Goal: Task Accomplishment & Management: Complete application form

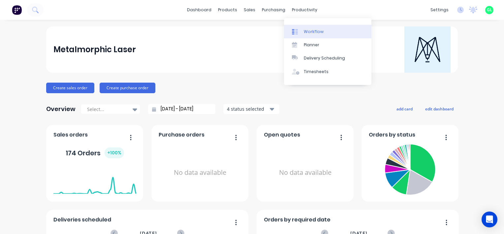
click at [307, 29] on div "Workflow" at bounding box center [314, 32] width 20 height 6
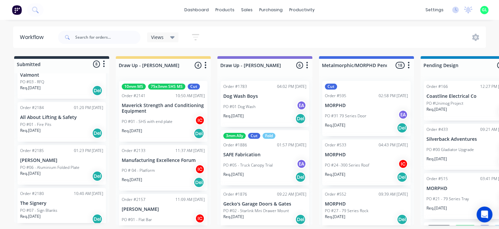
scroll to position [277, 0]
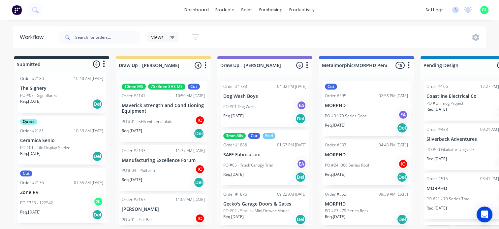
click at [51, 200] on p "PO #353 - 122542" at bounding box center [36, 203] width 33 height 6
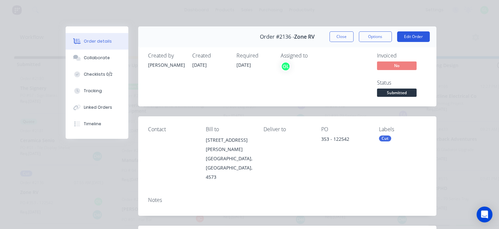
click at [411, 34] on button "Edit Order" at bounding box center [413, 36] width 33 height 11
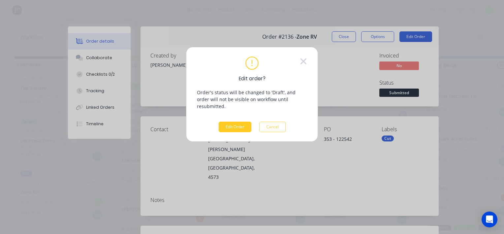
click at [230, 121] on button "Edit Order" at bounding box center [235, 126] width 33 height 11
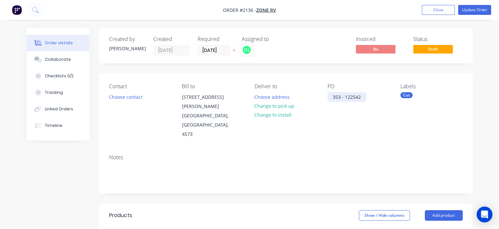
click at [360, 98] on div "353 - 122542" at bounding box center [347, 97] width 39 height 10
drag, startPoint x: 368, startPoint y: 97, endPoint x: 333, endPoint y: 94, distance: 35.8
click at [333, 94] on div "353 - 122542-B" at bounding box center [349, 97] width 43 height 10
copy div "353 - 122542-B"
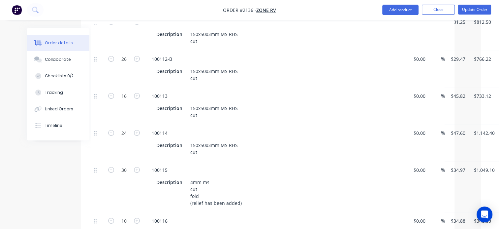
scroll to position [264, 36]
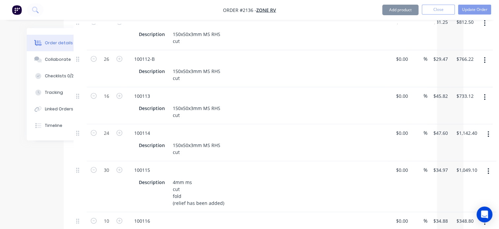
click at [488, 167] on icon "button" at bounding box center [489, 170] width 2 height 7
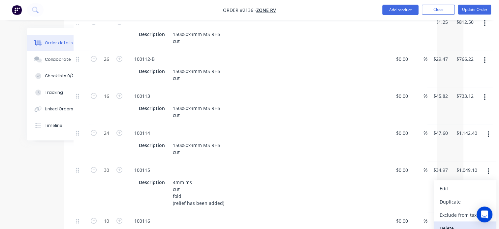
click at [451, 223] on div "Delete" at bounding box center [465, 228] width 51 height 10
click at [482, 165] on button "button" at bounding box center [485, 171] width 16 height 12
click at [439, 223] on div "Delete" at bounding box center [461, 228] width 51 height 10
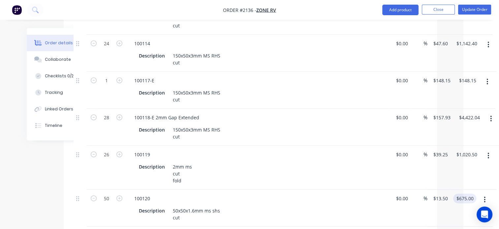
scroll to position [363, 36]
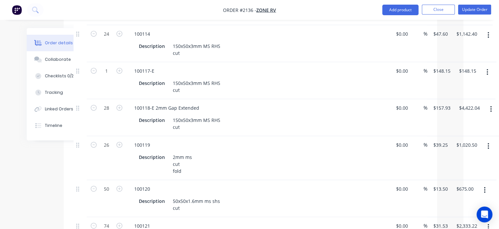
click at [491, 140] on button "button" at bounding box center [489, 146] width 16 height 12
click at [446, 198] on div "Delete" at bounding box center [465, 203] width 51 height 10
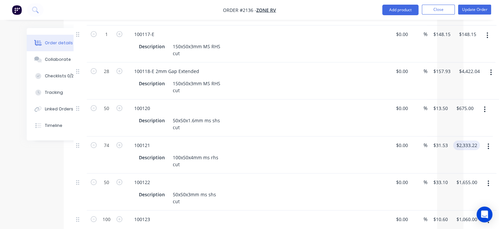
scroll to position [462, 36]
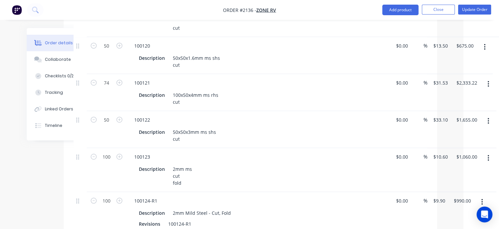
click at [489, 154] on icon "button" at bounding box center [489, 157] width 2 height 7
click at [443, 210] on div "Delete" at bounding box center [465, 215] width 51 height 10
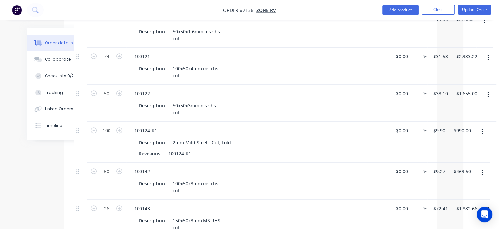
scroll to position [528, 36]
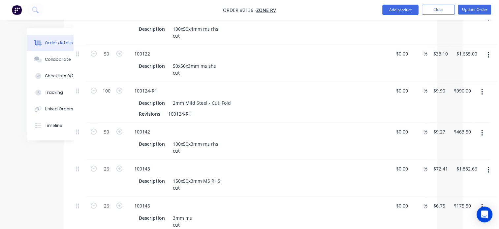
click at [482, 89] on icon "button" at bounding box center [482, 92] width 1 height 6
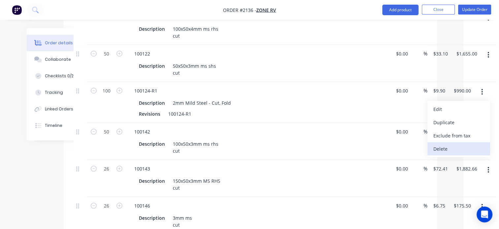
click at [452, 144] on div "Delete" at bounding box center [459, 149] width 51 height 10
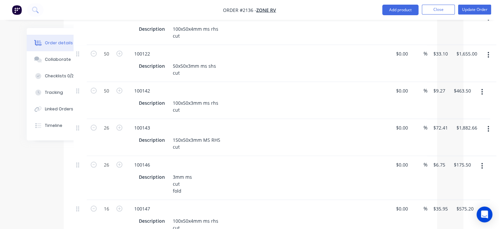
click at [480, 160] on button "button" at bounding box center [482, 166] width 16 height 12
click at [446, 218] on div "Delete" at bounding box center [459, 223] width 51 height 10
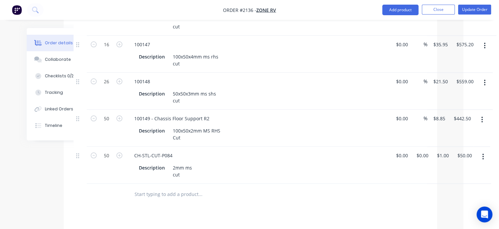
scroll to position [660, 36]
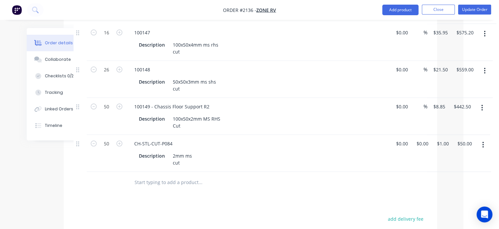
click at [487, 139] on button "button" at bounding box center [483, 145] width 16 height 12
click at [450, 197] on div "Delete" at bounding box center [460, 202] width 51 height 10
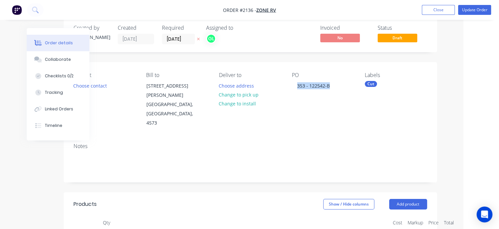
scroll to position [0, 36]
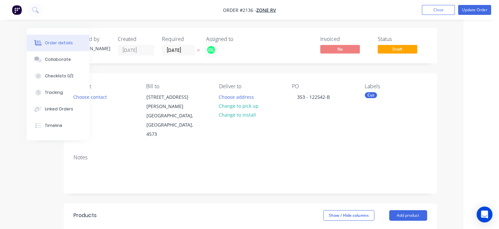
click at [368, 91] on div "Labels Cut" at bounding box center [396, 111] width 62 height 56
click at [367, 96] on div "Cut" at bounding box center [371, 95] width 12 height 6
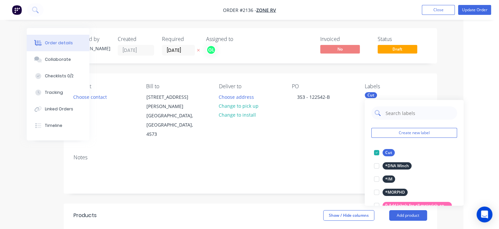
click at [394, 113] on input "text" at bounding box center [419, 112] width 69 height 13
type input "50x1.6"
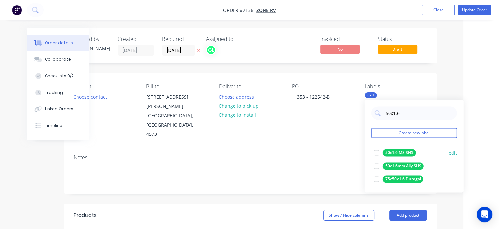
click at [376, 152] on div at bounding box center [376, 152] width 13 height 13
click at [305, 124] on div "Contact Choose contact [PERSON_NAME] to [STREET_ADDRESS][PERSON_NAME] Deliver t…" at bounding box center [251, 111] width 374 height 76
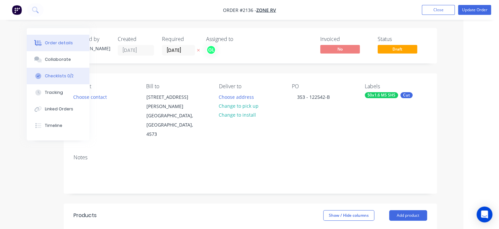
click at [60, 79] on button "Checklists 0/2" at bounding box center [58, 76] width 63 height 16
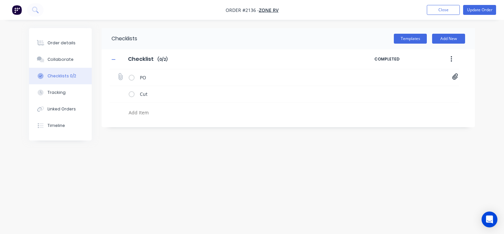
click at [455, 77] on icon at bounding box center [455, 76] width 6 height 7
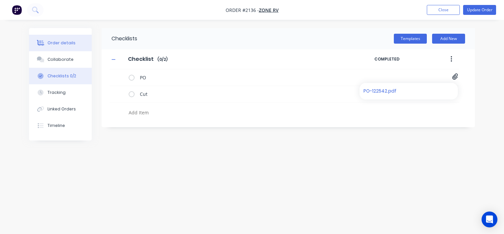
click at [63, 45] on div "Order details" at bounding box center [62, 43] width 28 height 6
type textarea "x"
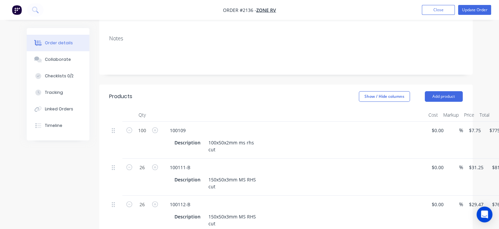
scroll to position [132, 0]
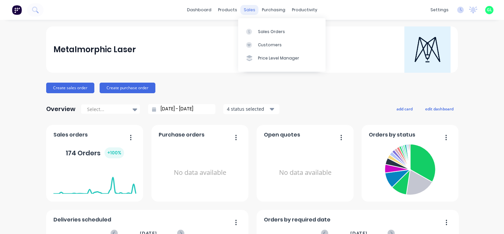
click at [243, 11] on div "sales" at bounding box center [250, 10] width 18 height 10
click at [270, 33] on div "Sales Orders" at bounding box center [271, 32] width 27 height 6
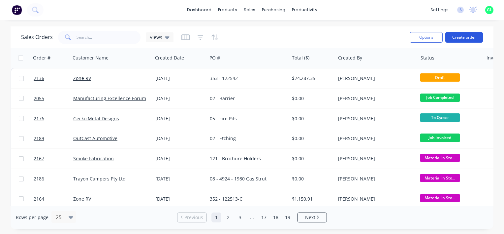
click at [475, 35] on button "Create order" at bounding box center [464, 37] width 38 height 11
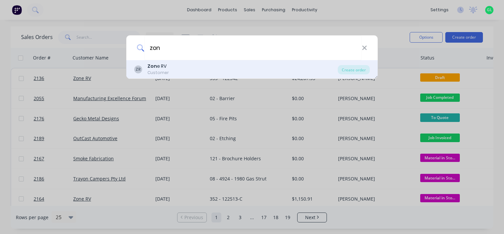
type input "zon"
click at [157, 71] on div "Customer" at bounding box center [157, 73] width 21 height 6
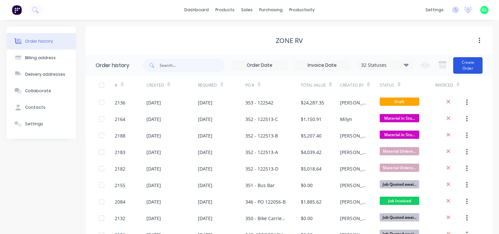
click at [465, 61] on button "Create Order" at bounding box center [467, 65] width 29 height 16
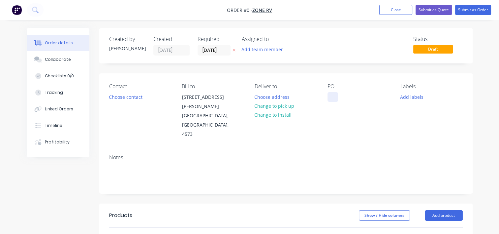
click at [331, 97] on div at bounding box center [333, 97] width 11 height 10
paste div
click at [406, 97] on div "Order details Collaborate Checklists 0/0 Tracking Linked Orders Timeline Profit…" at bounding box center [249, 222] width 459 height 389
click at [407, 97] on button "Add labels" at bounding box center [412, 96] width 30 height 9
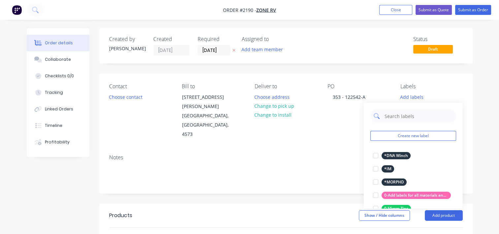
click at [394, 117] on input "text" at bounding box center [418, 115] width 69 height 13
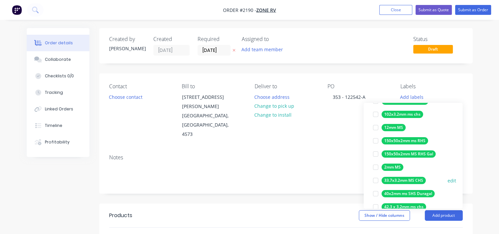
scroll to position [66, 0]
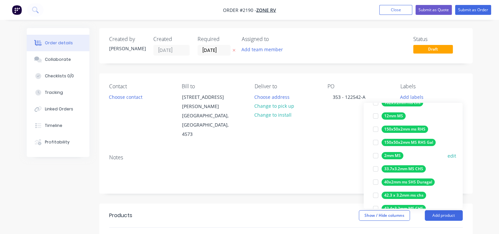
click at [374, 155] on div at bounding box center [375, 155] width 13 height 13
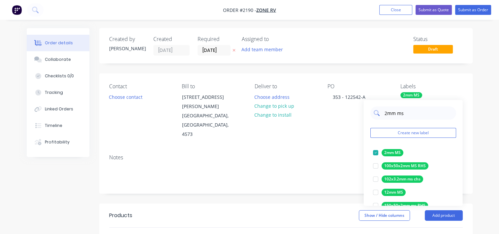
click at [385, 113] on input "2mm ms" at bounding box center [418, 112] width 69 height 13
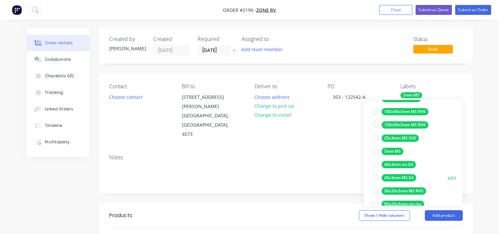
scroll to position [66, 0]
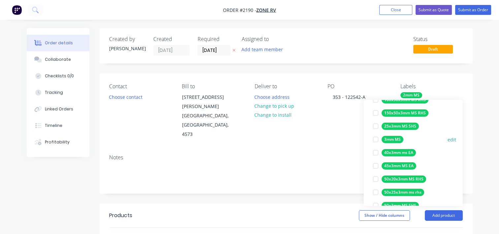
click at [377, 140] on div at bounding box center [375, 139] width 13 height 13
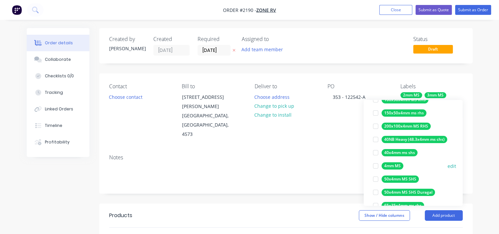
click at [376, 165] on div at bounding box center [375, 165] width 13 height 13
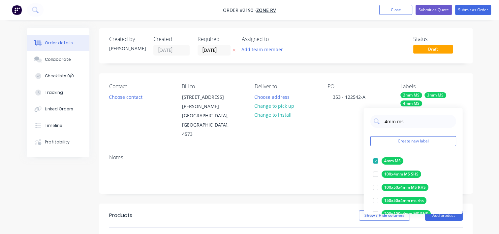
drag, startPoint x: 409, startPoint y: 125, endPoint x: 369, endPoint y: 120, distance: 40.2
click at [369, 120] on div "4mm ms Create new label 4mm MS edit 100x4mm MS SHS edit 100x50x4mm MS RHS edit …" at bounding box center [413, 161] width 99 height 106
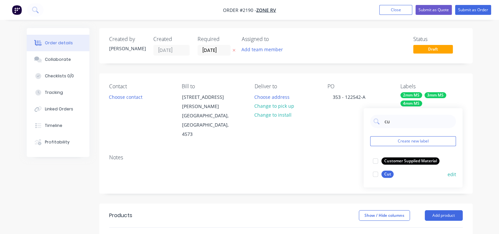
click at [374, 174] on div at bounding box center [375, 173] width 13 height 13
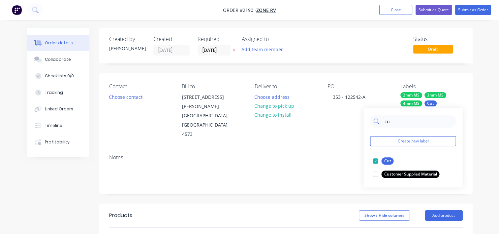
click at [389, 122] on input "cu" at bounding box center [418, 120] width 69 height 13
type input "fo"
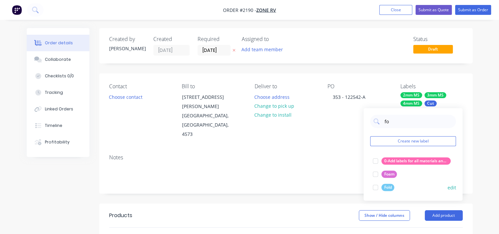
click at [374, 187] on div at bounding box center [375, 186] width 13 height 13
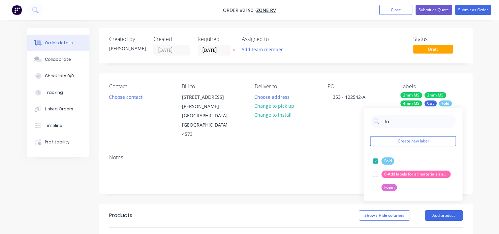
click at [309, 149] on div "Notes" at bounding box center [286, 171] width 374 height 44
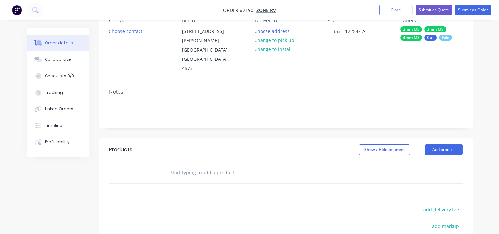
scroll to position [66, 0]
click at [60, 62] on div "Collaborate" at bounding box center [58, 59] width 26 height 6
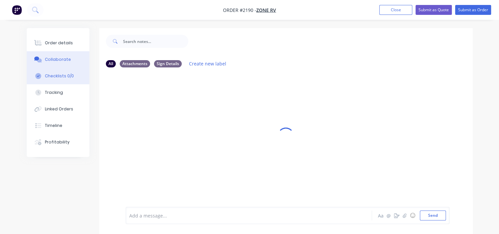
click at [66, 76] on div "Checklists 0/0" at bounding box center [59, 76] width 29 height 6
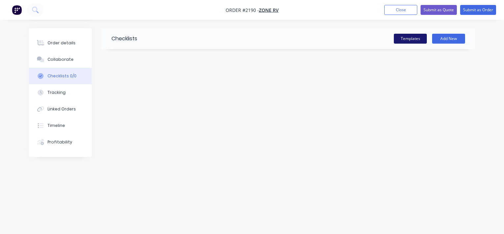
click at [408, 42] on button "Templates" at bounding box center [410, 39] width 33 height 10
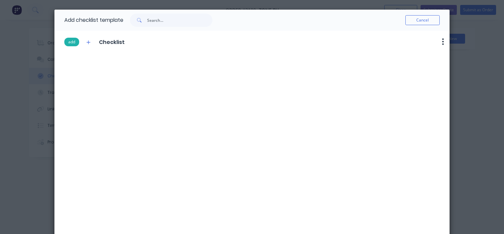
click at [69, 43] on button "add" at bounding box center [71, 42] width 15 height 9
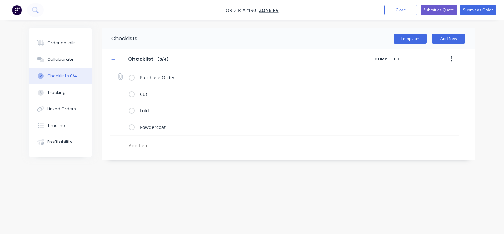
click at [121, 75] on icon at bounding box center [120, 76] width 9 height 9
click at [117, 73] on input "file" at bounding box center [117, 73] width 0 height 0
type input "C:\fakepath\PO-122542.pdf"
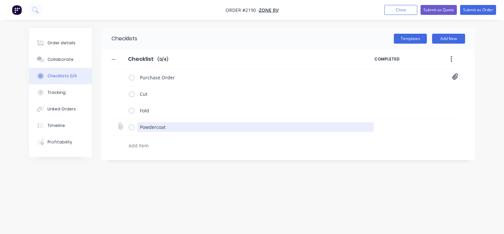
click at [150, 127] on textarea "Powdercoat" at bounding box center [255, 127] width 237 height 10
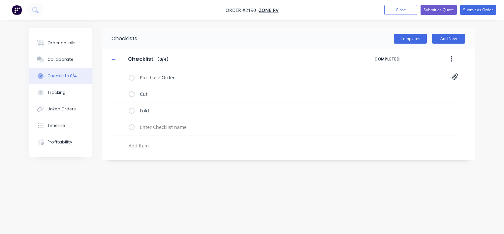
type textarea "x"
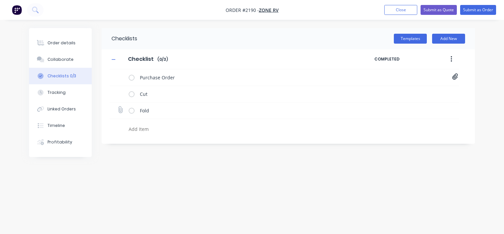
click at [120, 109] on icon at bounding box center [120, 109] width 9 height 9
click at [117, 106] on input "file" at bounding box center [117, 106] width 0 height 0
type input "C:\fakepath\100119-R0.PDF"
type textarea "x"
click at [118, 112] on label at bounding box center [120, 110] width 6 height 8
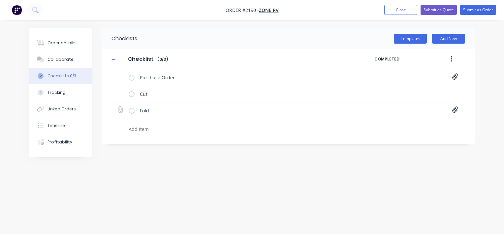
click at [117, 106] on input "file" at bounding box center [117, 106] width 0 height 0
type input "C:\fakepath\100146-R1.PDF"
type textarea "x"
click at [120, 110] on icon at bounding box center [120, 109] width 9 height 9
click at [117, 106] on input "file" at bounding box center [117, 106] width 0 height 0
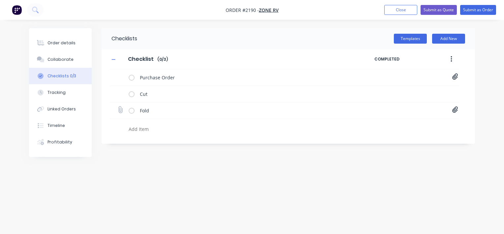
type input "C:\fakepath\100115-R1.PDF"
type textarea "x"
click at [63, 44] on div "Order details" at bounding box center [62, 43] width 28 height 6
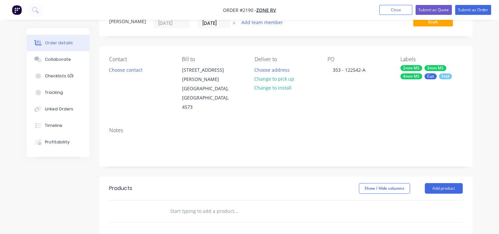
scroll to position [66, 0]
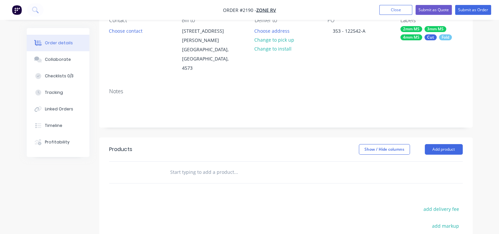
click at [191, 165] on input "text" at bounding box center [236, 171] width 132 height 13
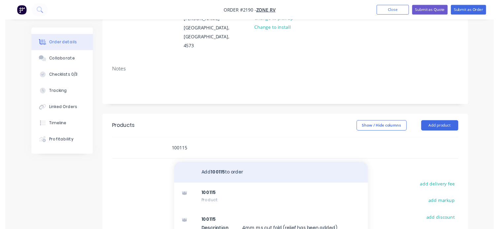
scroll to position [99, 0]
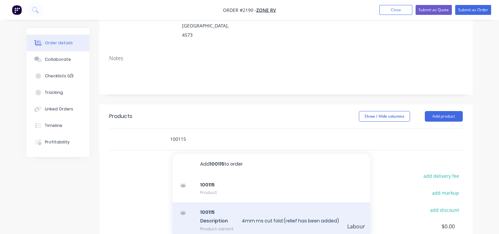
type input "100115"
click at [221, 202] on div "100115 Description 4mm ms cut fold (relief has been added) Product variant" at bounding box center [272, 220] width 198 height 36
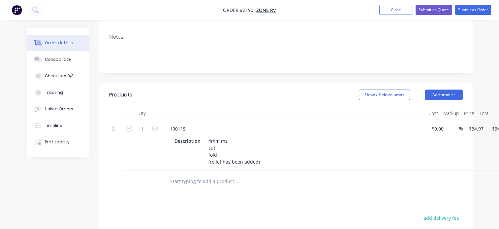
scroll to position [132, 0]
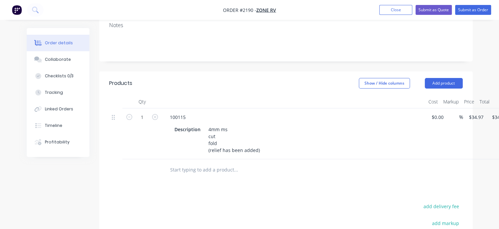
click at [182, 163] on input "text" at bounding box center [236, 169] width 132 height 13
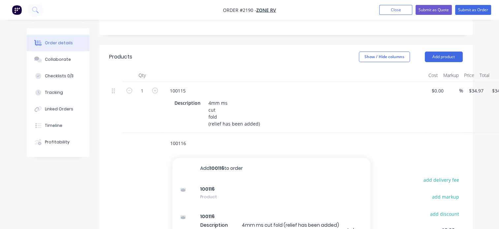
scroll to position [198, 0]
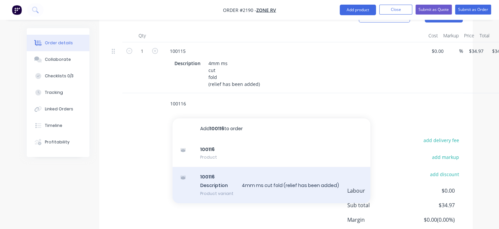
type input "100116"
click at [232, 167] on div "100116 Description 4mm ms cut fold (relief has been added) Product variant" at bounding box center [272, 185] width 198 height 36
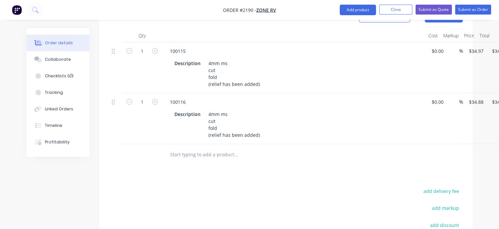
click at [194, 148] on input "text" at bounding box center [236, 154] width 132 height 13
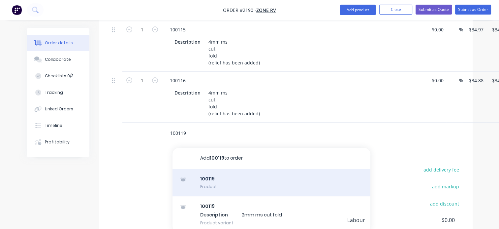
scroll to position [231, 0]
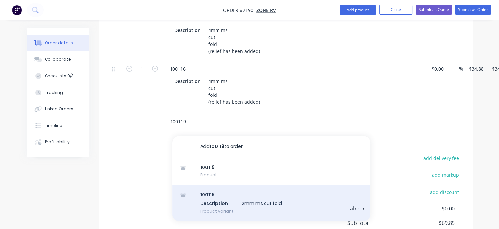
type input "100119"
click at [211, 184] on div "100119 Description 2mm ms cut fold Product variant" at bounding box center [272, 202] width 198 height 36
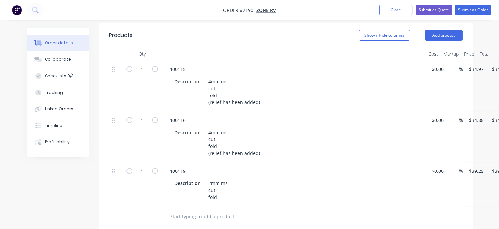
scroll to position [99, 0]
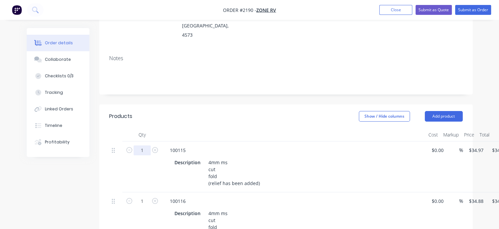
click at [146, 145] on input "1" at bounding box center [142, 150] width 17 height 10
type input "30"
type input "$1,049.10"
click at [119, 149] on div at bounding box center [115, 166] width 13 height 51
click at [146, 155] on input "1" at bounding box center [142, 150] width 17 height 10
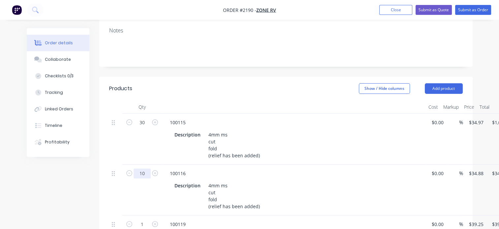
scroll to position [165, 0]
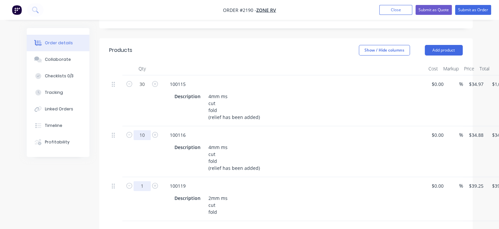
type input "10"
type input "$348.80"
click at [142, 89] on input "1" at bounding box center [142, 84] width 17 height 10
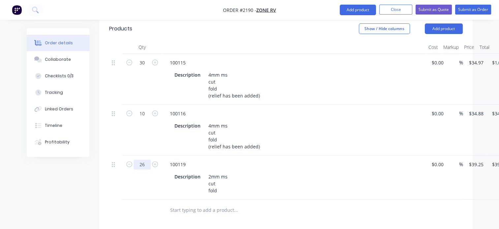
scroll to position [198, 0]
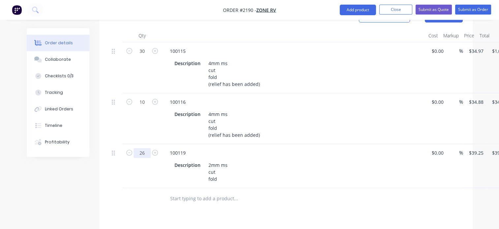
type input "26"
type input "$1,020.50"
drag, startPoint x: 190, startPoint y: 180, endPoint x: 187, endPoint y: 176, distance: 5.5
click at [190, 192] on input "text" at bounding box center [236, 198] width 132 height 13
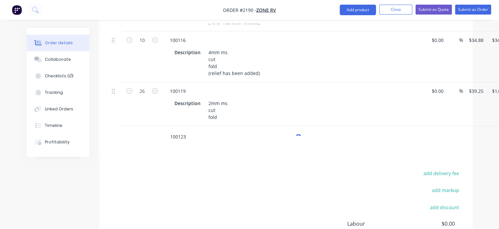
scroll to position [264, 0]
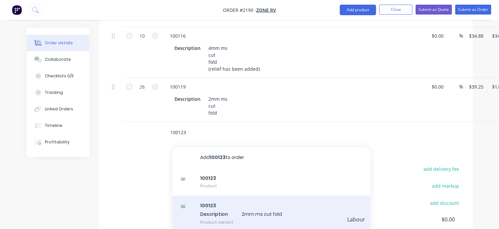
type input "100123"
click at [226, 197] on div "100123 Description 2mm ms cut fold Product variant" at bounding box center [272, 213] width 198 height 36
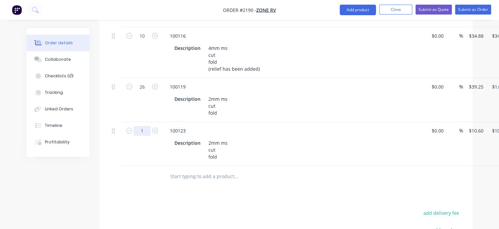
type input "100"
type input "$1,060.00"
click at [191, 170] on input "text" at bounding box center [236, 176] width 132 height 13
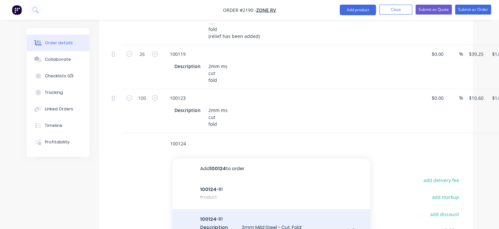
scroll to position [297, 0]
type input "100124"
click at [228, 211] on div "100124 -R1 Description 2mm Mild Steel - Cut, Fold Revisions 100124 -R1 Product …" at bounding box center [272, 231] width 198 height 45
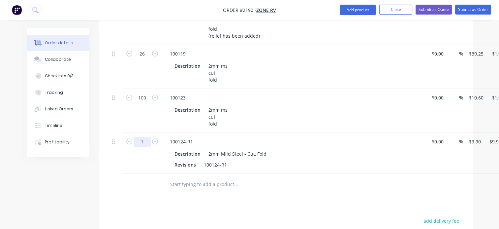
type input "100"
type input "$990.00"
click at [209, 178] on input "text" at bounding box center [236, 184] width 132 height 13
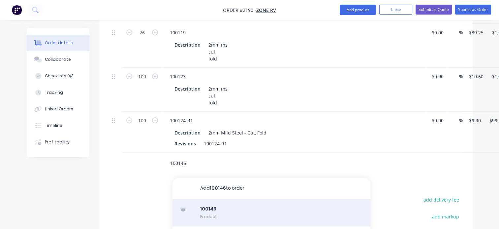
scroll to position [330, 0]
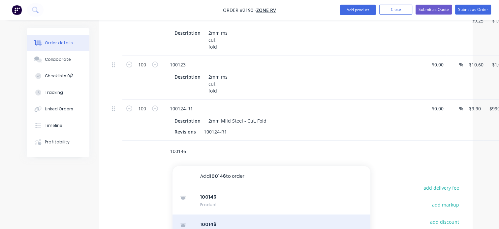
type input "100146"
click at [229, 214] on div "100146 Description 3mm ms cut fold Product variant" at bounding box center [272, 232] width 198 height 36
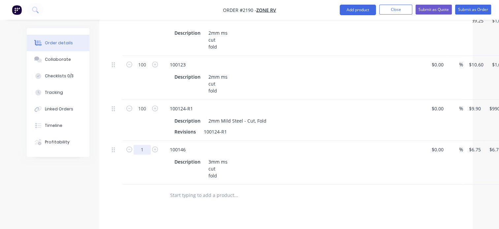
type input "26"
type input "$175.50"
click at [324, 197] on div "Products Show / Hide columns Add product Qty Cost Markup Price Total 30 100115 …" at bounding box center [286, 118] width 374 height 491
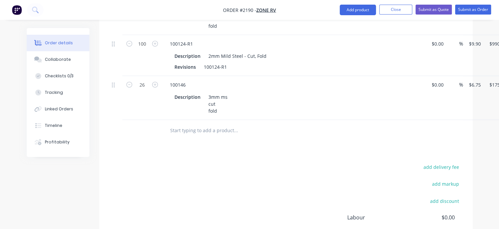
scroll to position [396, 0]
click at [192, 122] on input "text" at bounding box center [236, 128] width 132 height 13
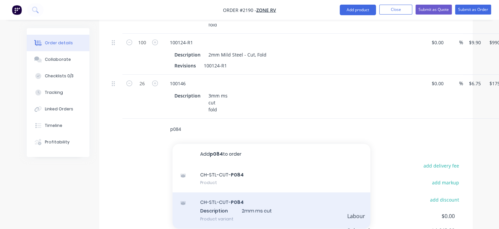
type input "p084"
click at [232, 192] on div "CH-STL-CUT- P084 Description 2mm ms cut Product variant" at bounding box center [272, 210] width 198 height 36
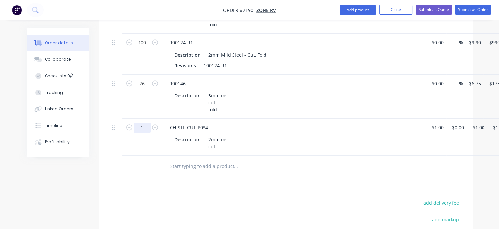
type input "50"
type input "$50.00"
click at [168, 172] on div "Products Show / Hide columns Add product Qty Cost Markup Price Total 30 100115 …" at bounding box center [286, 71] width 374 height 528
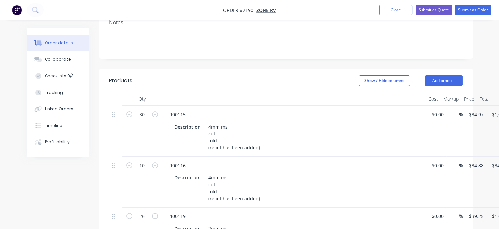
scroll to position [99, 0]
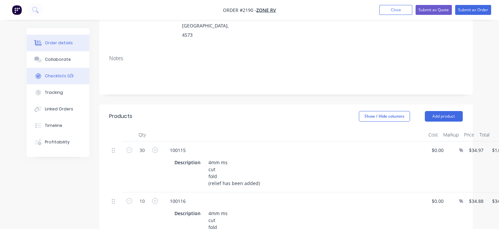
click at [56, 71] on button "Checklists 0/3" at bounding box center [58, 76] width 63 height 16
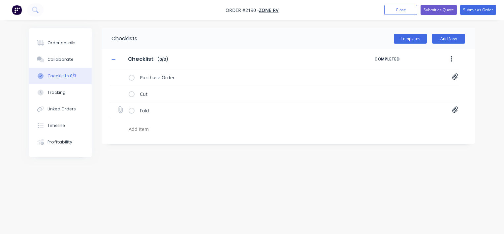
click at [452, 110] on icon at bounding box center [455, 110] width 6 height 6
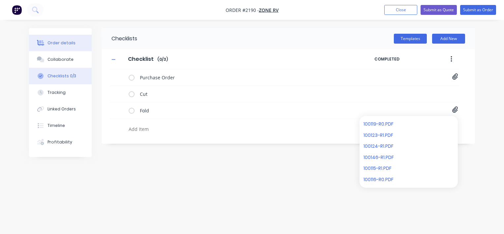
click at [57, 41] on div "Order details" at bounding box center [62, 43] width 28 height 6
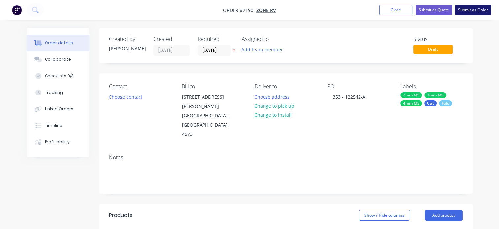
click at [479, 9] on button "Submit as Order" at bounding box center [473, 10] width 36 height 10
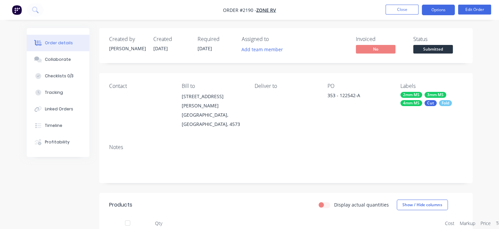
click at [447, 13] on button "Options" at bounding box center [438, 10] width 33 height 11
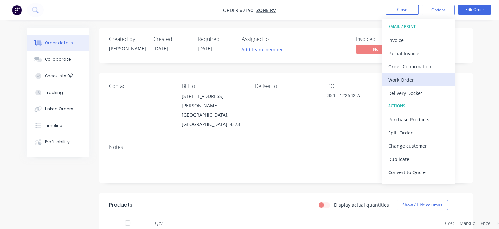
click at [410, 81] on div "Work Order" at bounding box center [418, 80] width 61 height 10
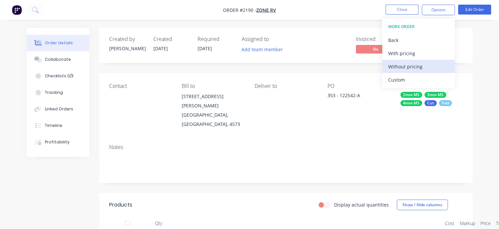
click at [403, 66] on div "Without pricing" at bounding box center [418, 67] width 61 height 10
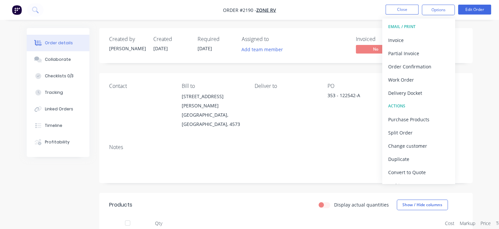
click at [282, 144] on div "Notes" at bounding box center [286, 147] width 354 height 6
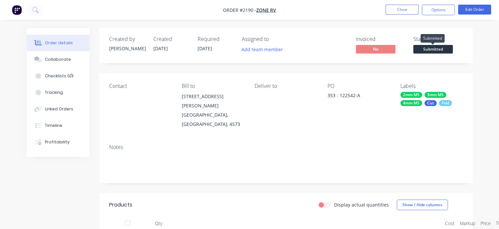
click at [430, 50] on span "Submitted" at bounding box center [433, 49] width 40 height 8
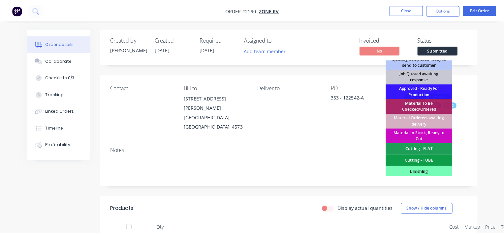
scroll to position [66, 0]
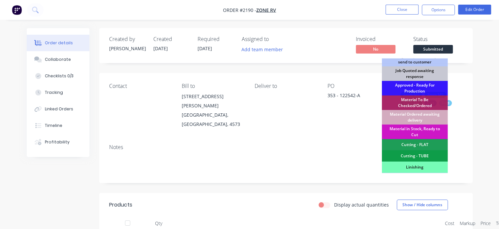
click at [413, 114] on div "Material Ordered awaiting delivery" at bounding box center [415, 117] width 66 height 15
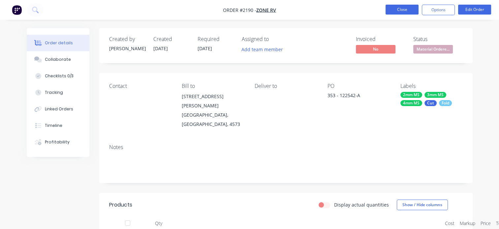
click at [396, 13] on button "Close" at bounding box center [402, 10] width 33 height 10
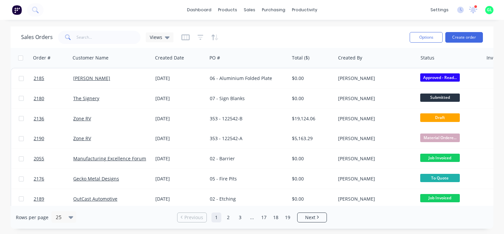
click at [473, 7] on icon at bounding box center [473, 10] width 9 height 8
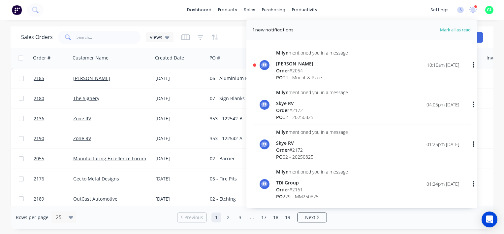
click at [300, 74] on div "PO 04 - Mount & Plate" at bounding box center [312, 77] width 72 height 7
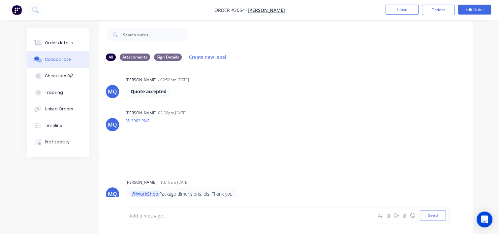
scroll to position [10, 0]
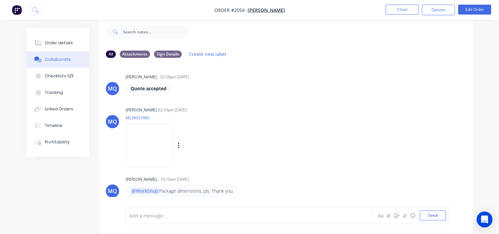
click at [173, 150] on img at bounding box center [150, 145] width 48 height 43
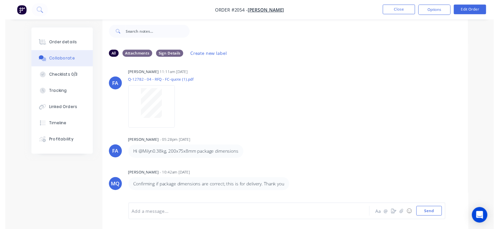
scroll to position [0, 0]
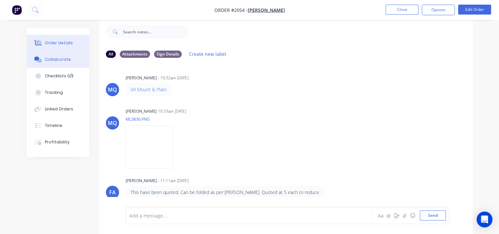
click at [68, 41] on div "Order details" at bounding box center [59, 43] width 28 height 6
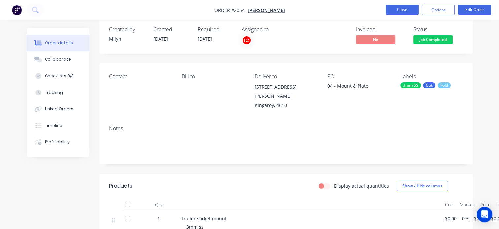
click at [392, 11] on button "Close" at bounding box center [402, 10] width 33 height 10
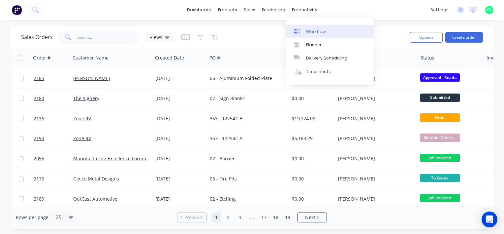
click at [315, 33] on div "Workflow" at bounding box center [316, 32] width 20 height 6
